Goal: Use online tool/utility: Utilize a website feature to perform a specific function

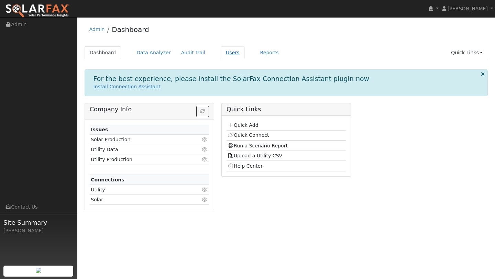
click at [227, 52] on link "Users" at bounding box center [233, 52] width 24 height 13
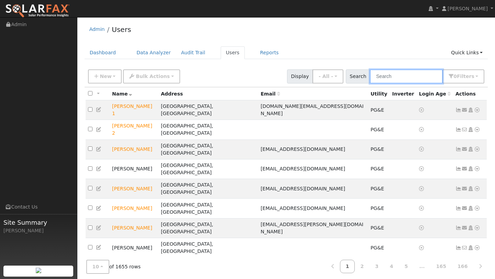
click at [394, 81] on input "text" at bounding box center [406, 77] width 73 height 14
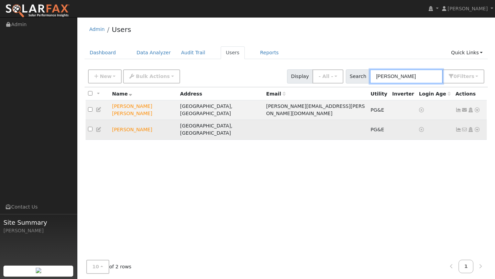
type input "renee"
click at [479, 127] on icon at bounding box center [477, 129] width 6 height 5
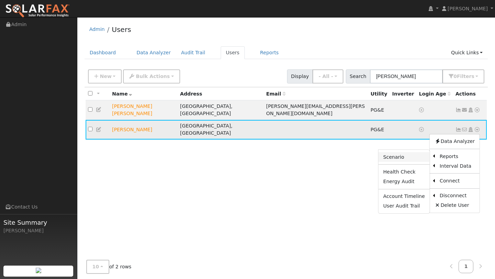
click at [413, 152] on link "Scenario" at bounding box center [404, 157] width 51 height 10
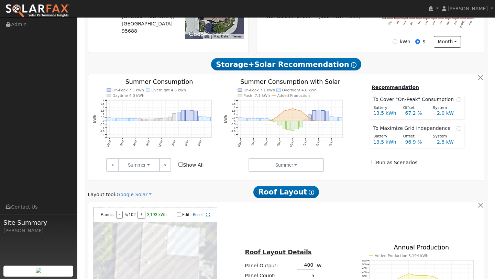
scroll to position [343, 0]
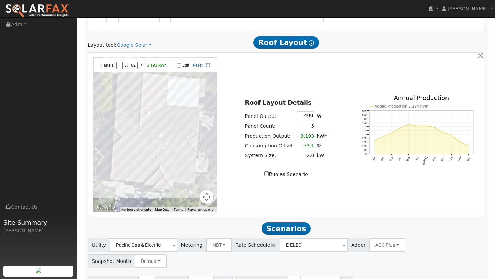
click at [207, 192] on button "Map camera controls" at bounding box center [207, 197] width 14 height 14
click at [195, 196] on button "Zoom out" at bounding box center [190, 197] width 14 height 14
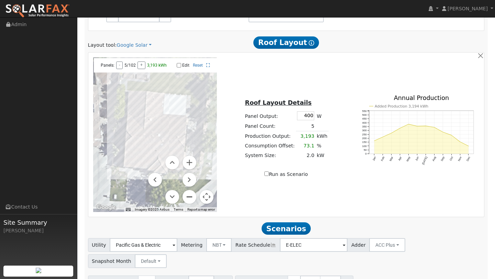
click at [195, 196] on button "Zoom out" at bounding box center [190, 197] width 14 height 14
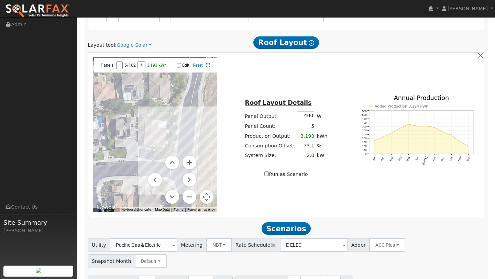
click at [206, 196] on button "Map camera controls" at bounding box center [207, 197] width 14 height 14
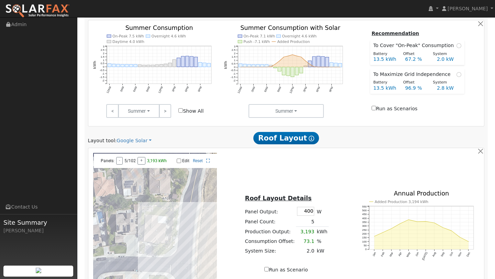
scroll to position [365, 0]
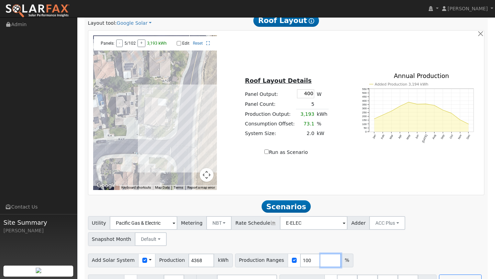
click at [321, 254] on input "number" at bounding box center [331, 261] width 21 height 14
type input "0"
type input "100"
click at [439, 275] on button "Run Scenarios" at bounding box center [460, 282] width 42 height 14
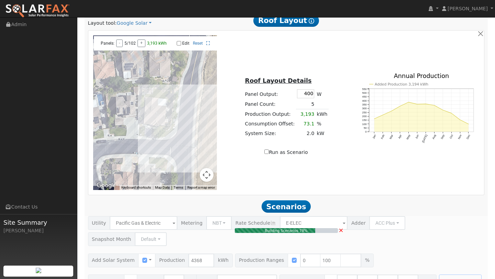
type input "2.9"
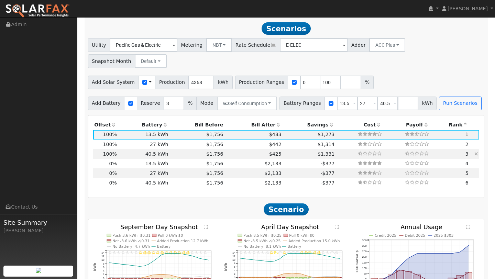
scroll to position [545, 0]
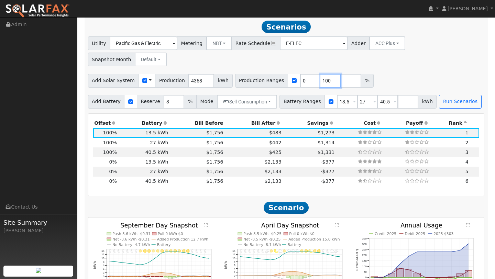
click at [323, 74] on input "100" at bounding box center [331, 81] width 21 height 14
type input "1"
click at [300, 74] on input "0" at bounding box center [310, 81] width 21 height 14
type input "139"
click at [342, 95] on input "13.5" at bounding box center [347, 102] width 21 height 14
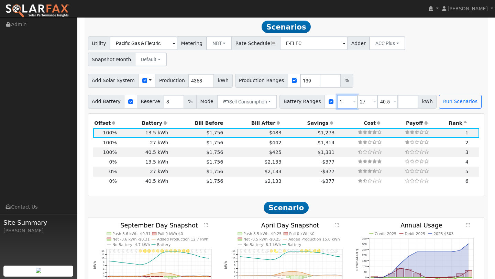
type input "27"
type input "40.5"
click at [344, 95] on input "27" at bounding box center [347, 102] width 21 height 14
type input "40.5"
click at [344, 95] on input "40" at bounding box center [347, 102] width 21 height 14
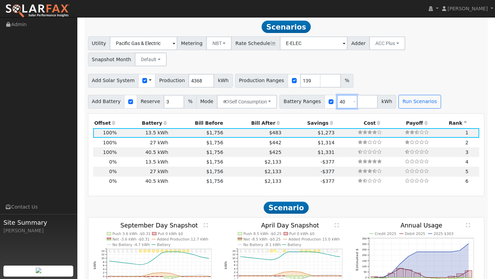
type input "4"
type input "0"
click at [401, 95] on button "Run Scenarios" at bounding box center [420, 102] width 42 height 14
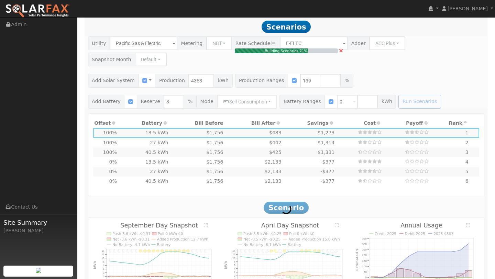
type input "4.0"
type input "$14,168"
type input "$4,250"
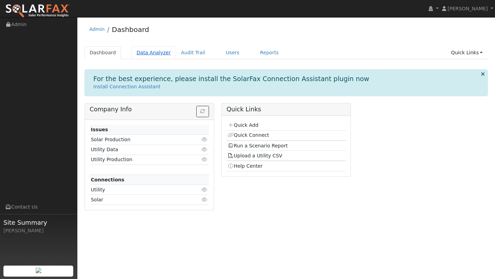
click at [159, 54] on link "Data Analyzer" at bounding box center [153, 52] width 45 height 13
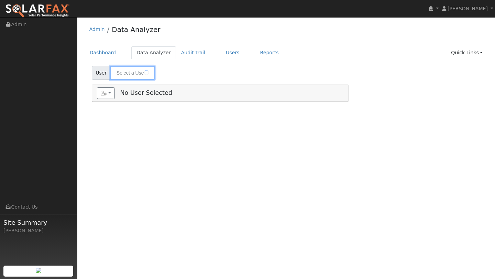
type input "[PERSON_NAME]"
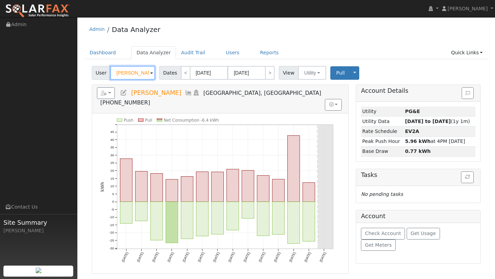
click at [138, 77] on input "[PERSON_NAME]" at bounding box center [132, 73] width 45 height 14
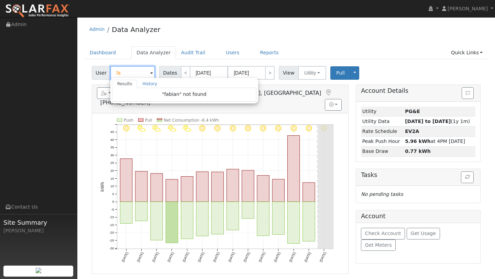
type input "f"
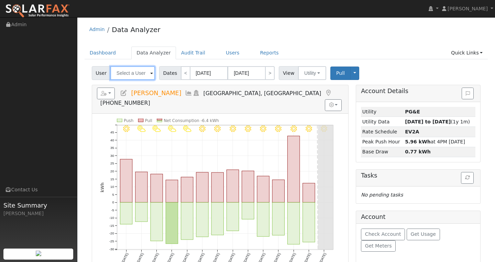
click at [119, 75] on input "text" at bounding box center [132, 73] width 45 height 14
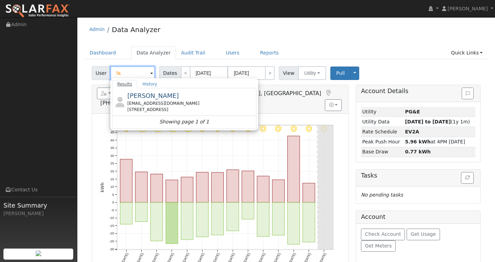
type input "f"
